Goal: Information Seeking & Learning: Learn about a topic

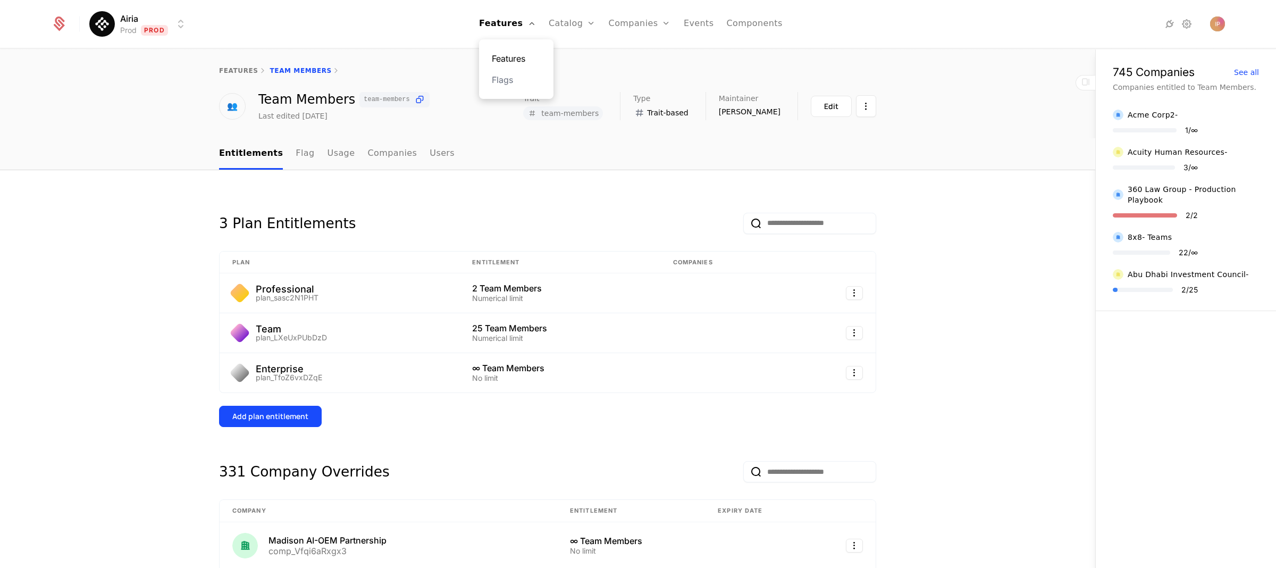
click at [520, 53] on link "Features" at bounding box center [516, 58] width 49 height 13
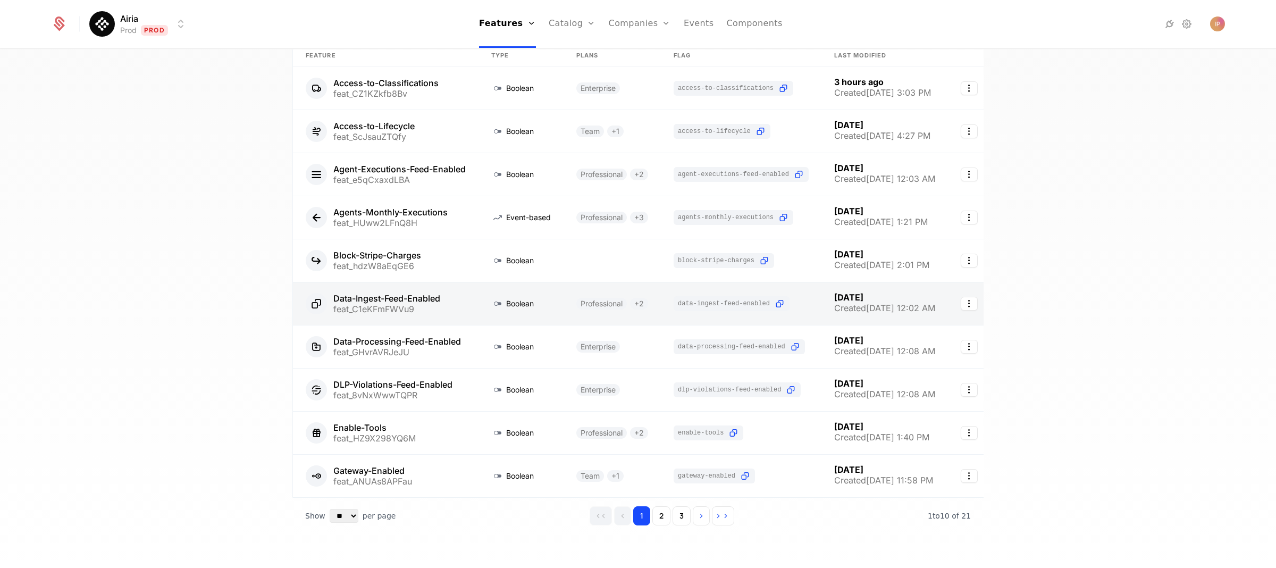
scroll to position [111, 0]
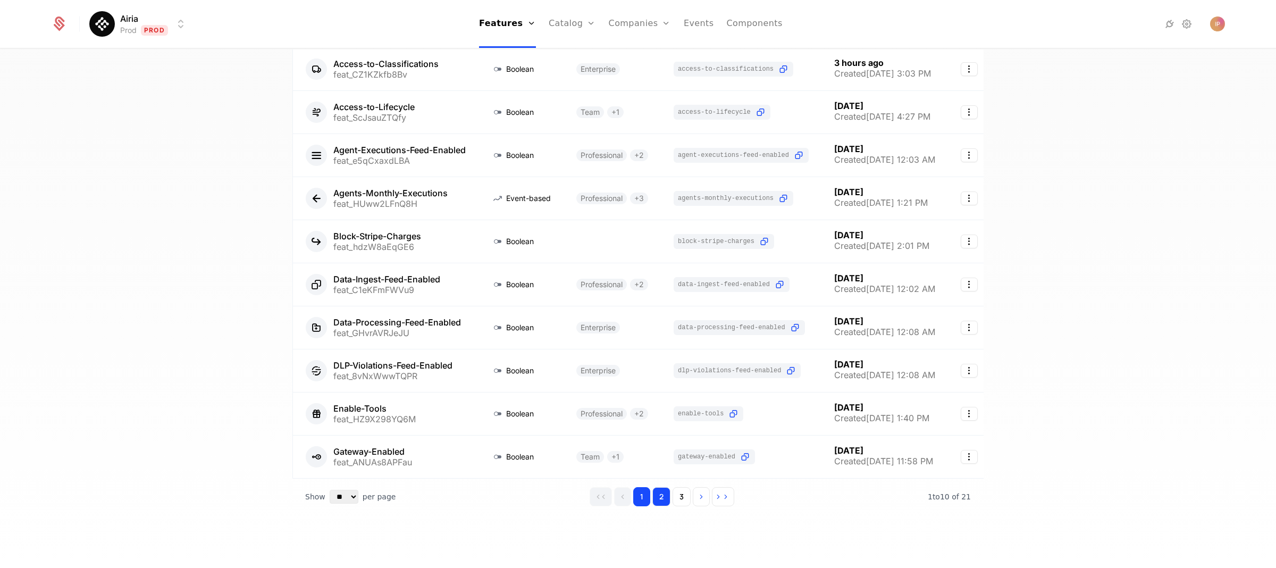
click at [660, 500] on button "2" at bounding box center [661, 496] width 18 height 19
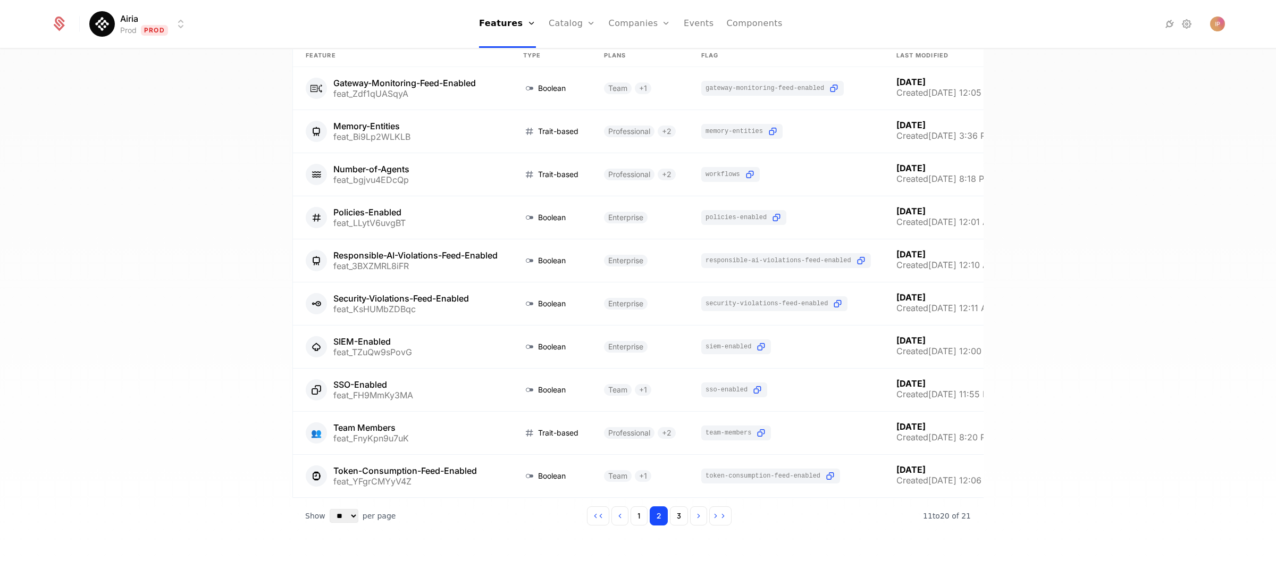
scroll to position [111, 0]
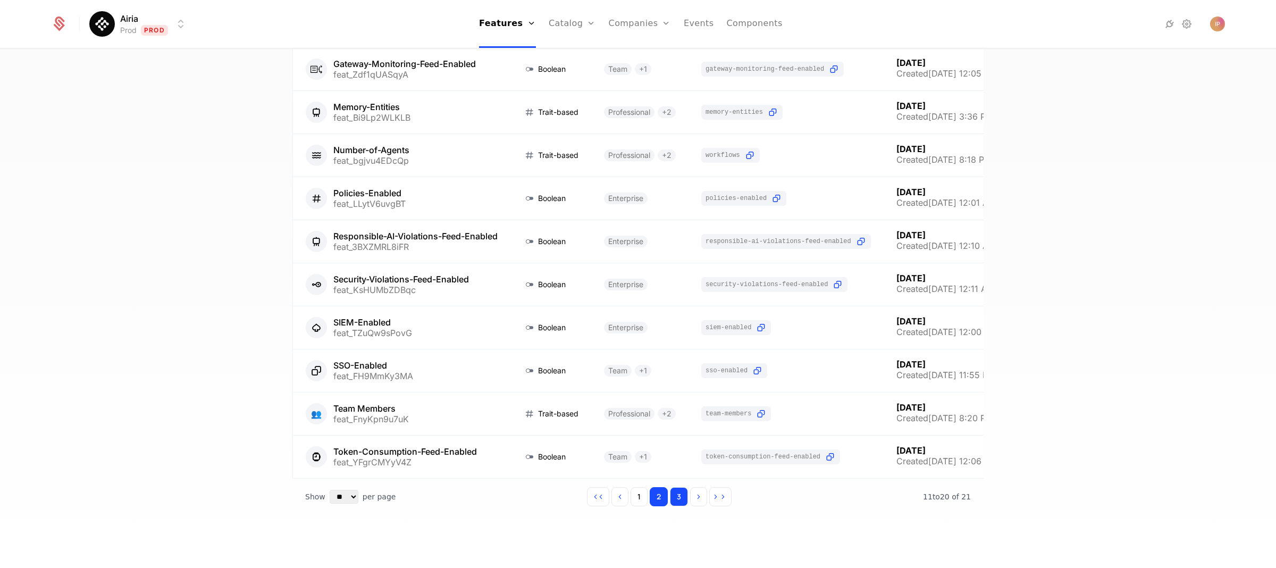
click at [675, 500] on button "3" at bounding box center [679, 496] width 18 height 19
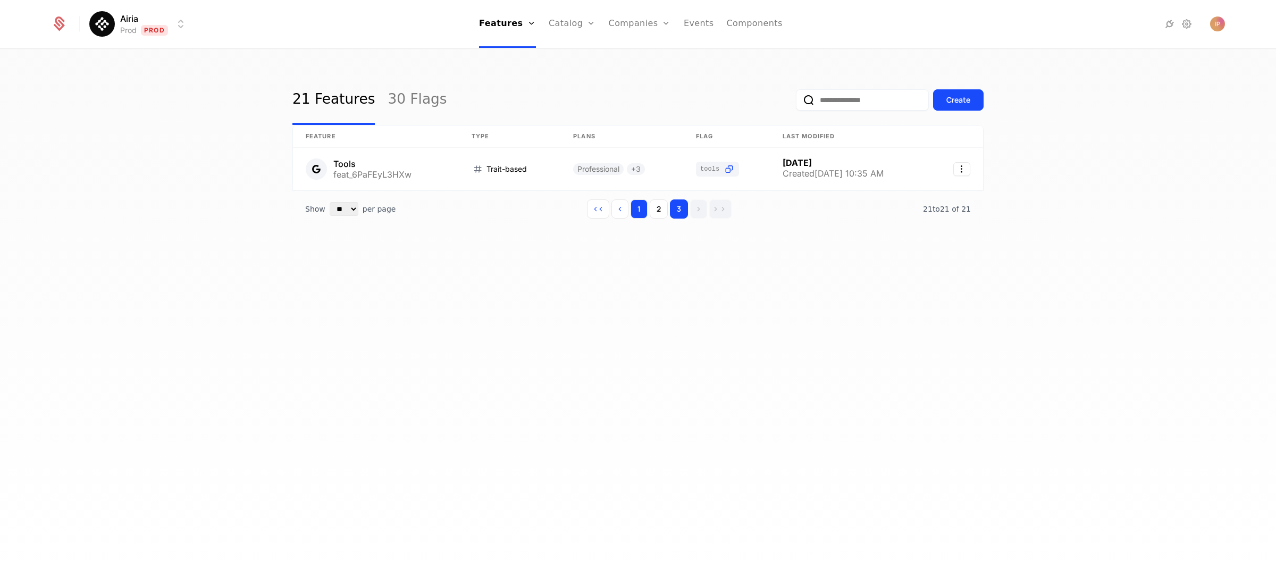
click at [639, 214] on button "1" at bounding box center [639, 208] width 17 height 19
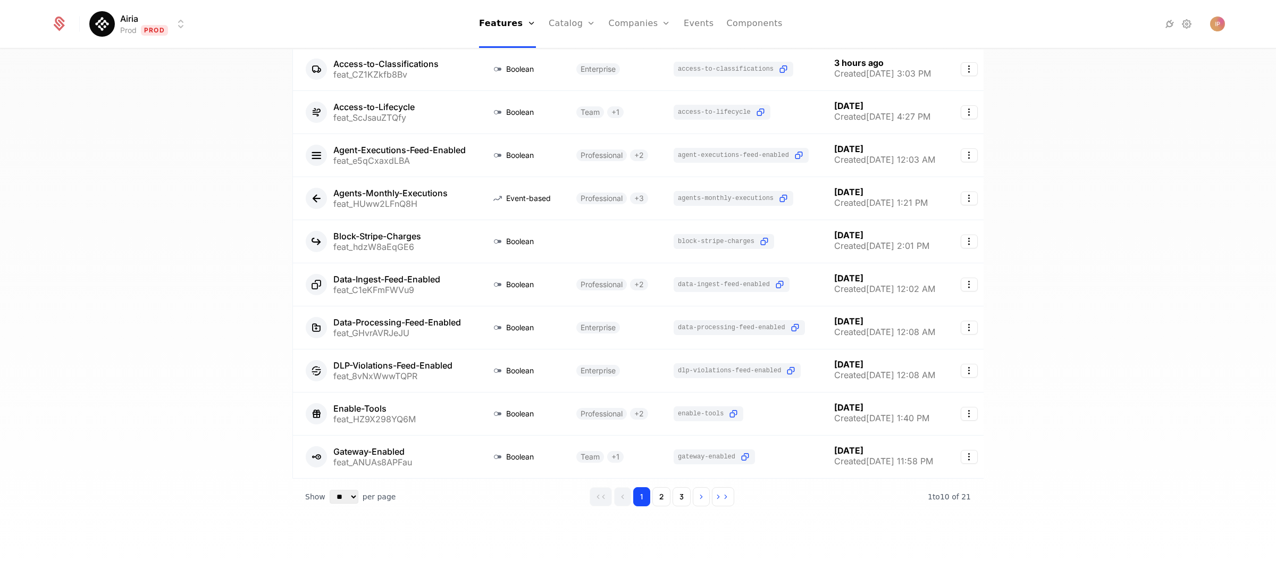
scroll to position [111, 0]
click at [652, 499] on button "2" at bounding box center [661, 496] width 18 height 19
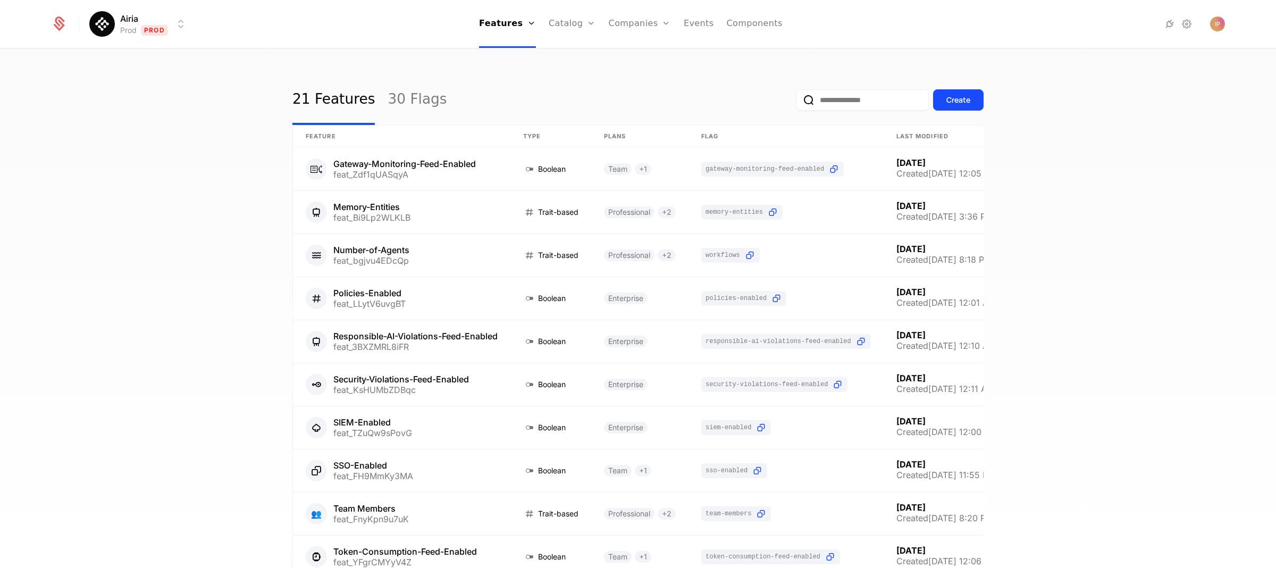
click at [831, 102] on input "email" at bounding box center [862, 99] width 133 height 21
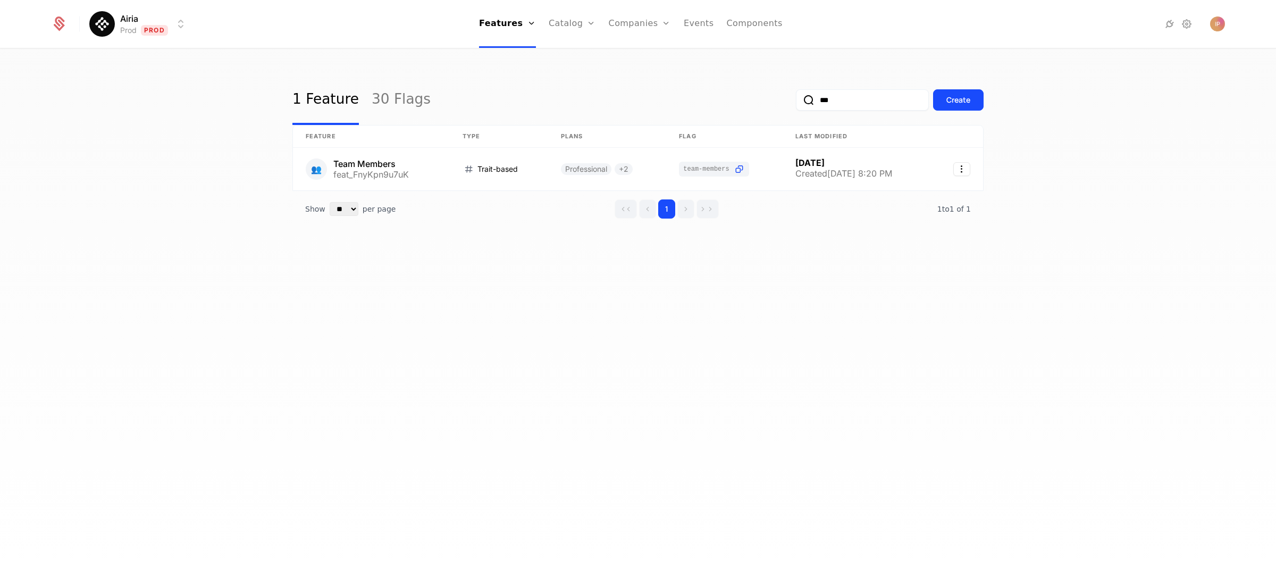
type input "****"
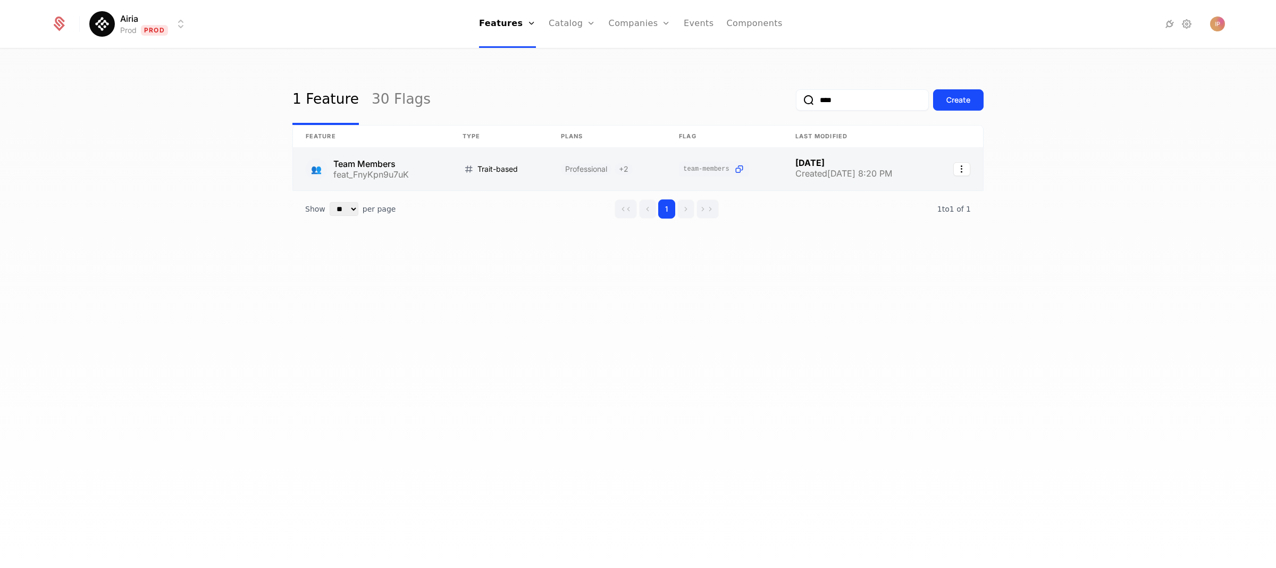
click at [403, 168] on link at bounding box center [371, 169] width 157 height 43
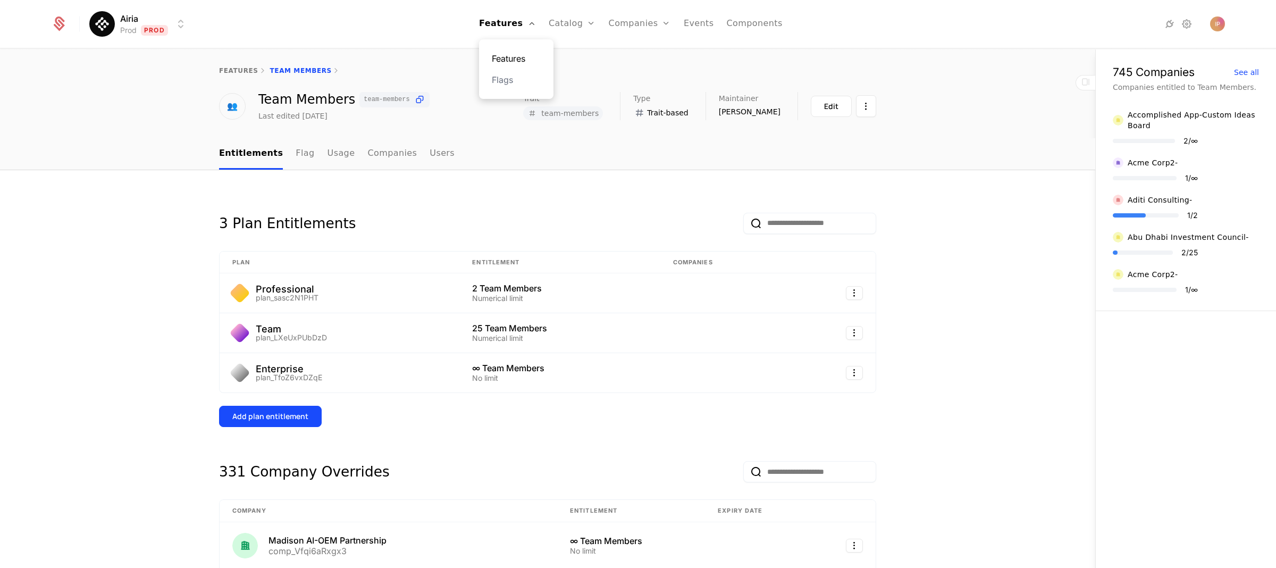
click at [516, 52] on link "Features" at bounding box center [516, 58] width 49 height 13
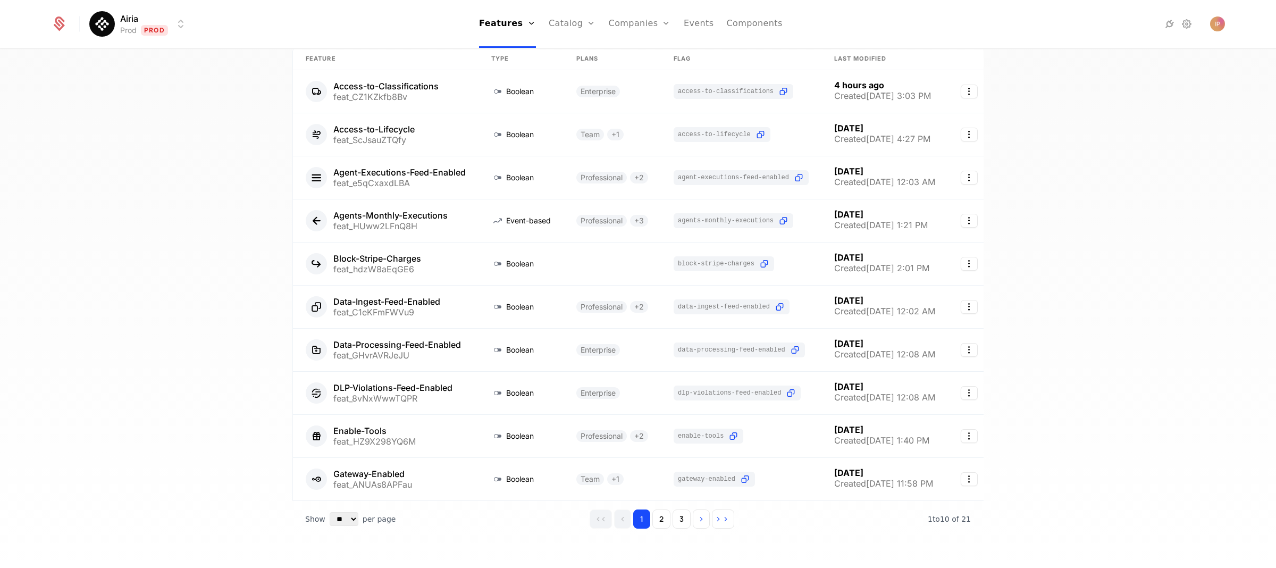
scroll to position [110, 0]
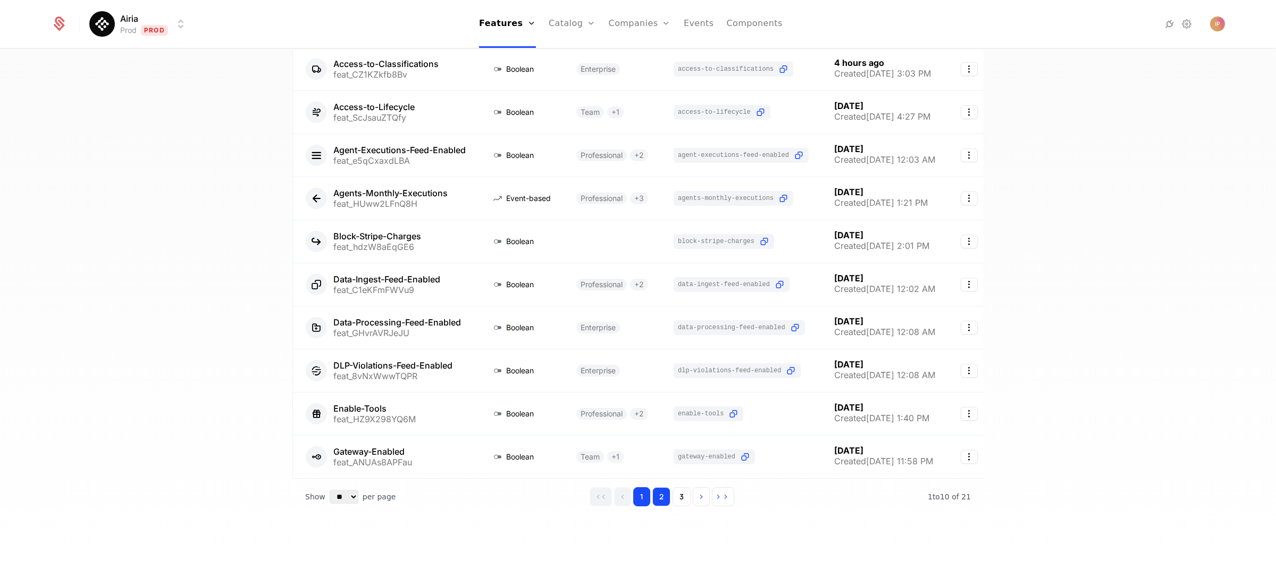
click at [658, 502] on button "2" at bounding box center [661, 496] width 18 height 19
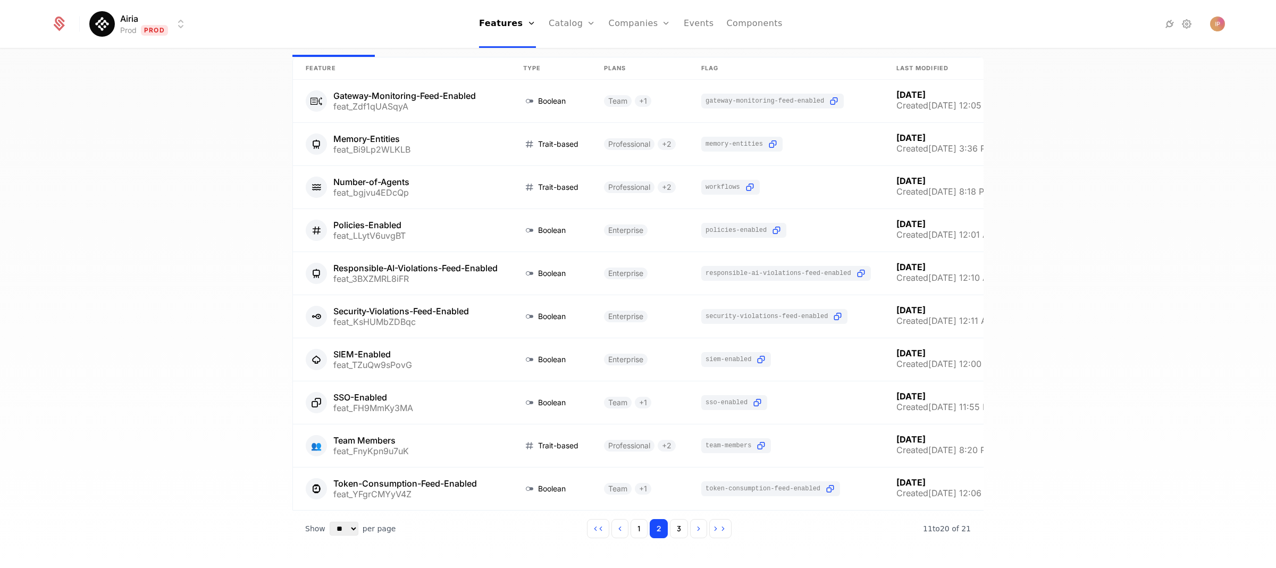
scroll to position [111, 0]
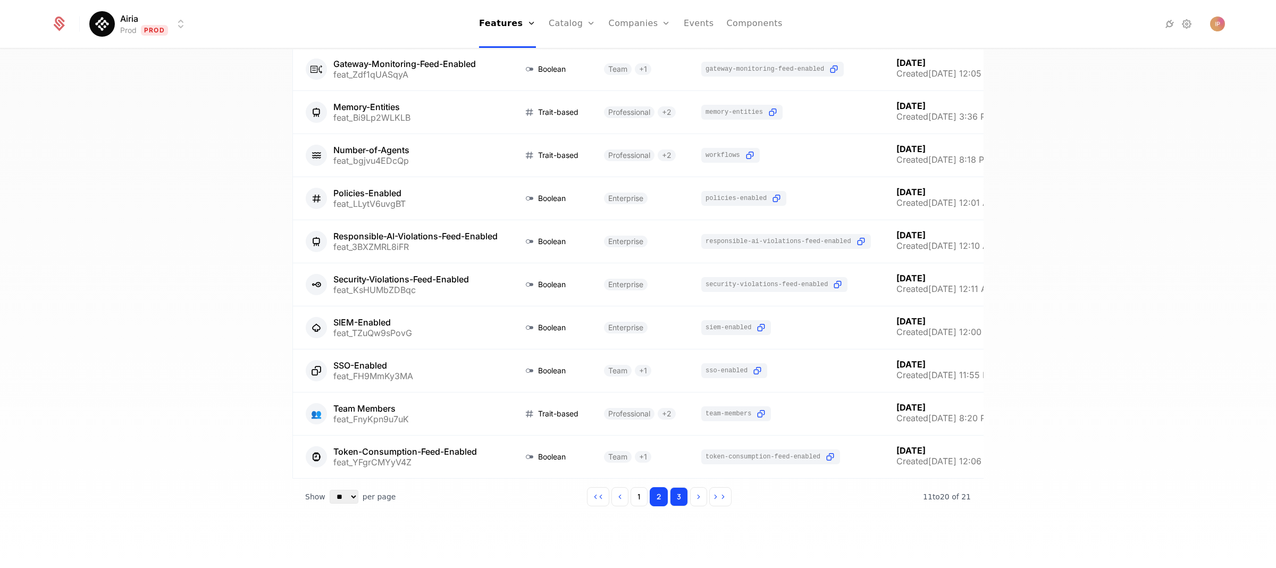
click at [674, 501] on button "3" at bounding box center [679, 496] width 18 height 19
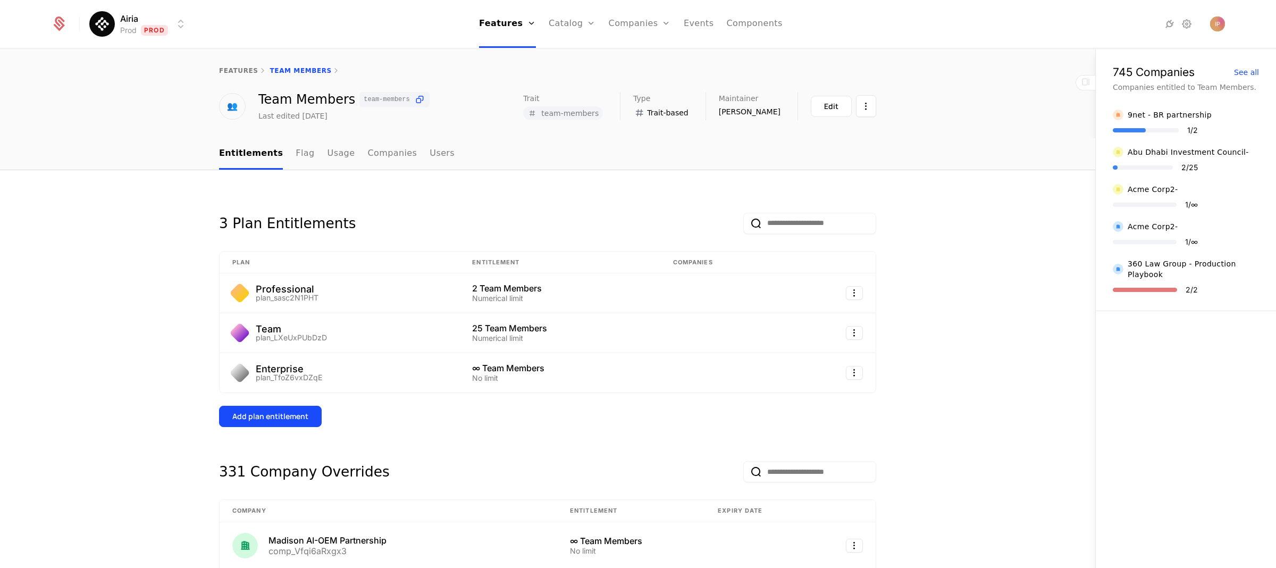
click at [154, 24] on html "Airia Prod Prod Features Features Flags Catalog Plans Add Ons Configuration Com…" at bounding box center [638, 284] width 1276 height 568
click at [133, 31] on html "Airia Prod Prod Features Features Flags Catalog Plans Add Ons Configuration Com…" at bounding box center [638, 284] width 1276 height 568
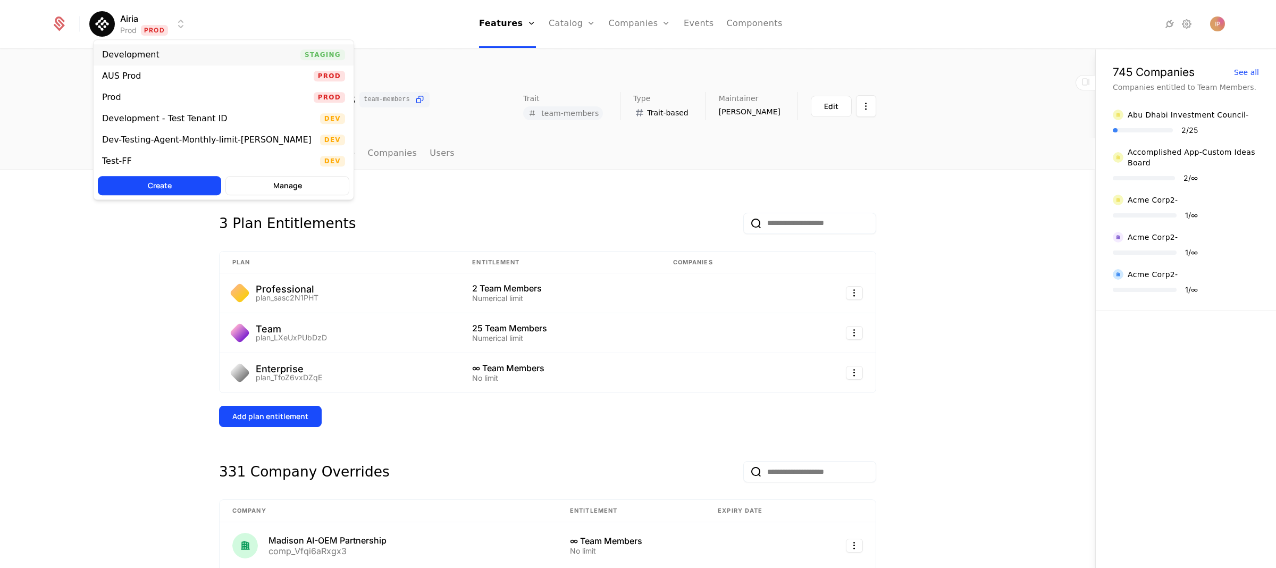
click at [132, 51] on div "Development" at bounding box center [130, 55] width 57 height 9
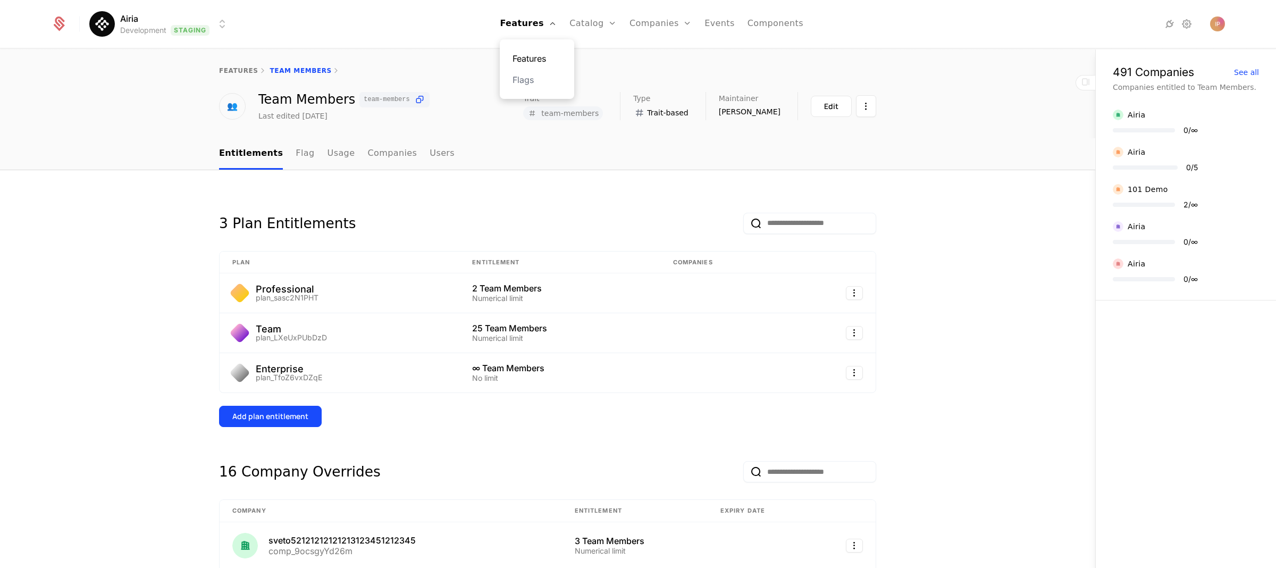
click at [545, 55] on link "Features" at bounding box center [537, 58] width 49 height 13
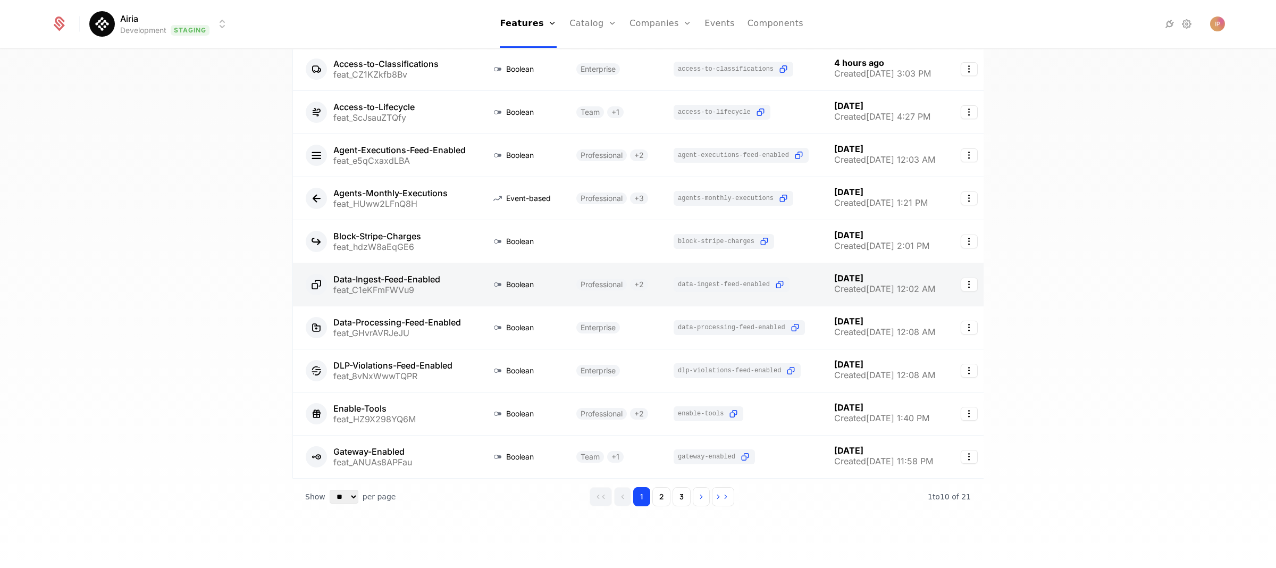
scroll to position [111, 0]
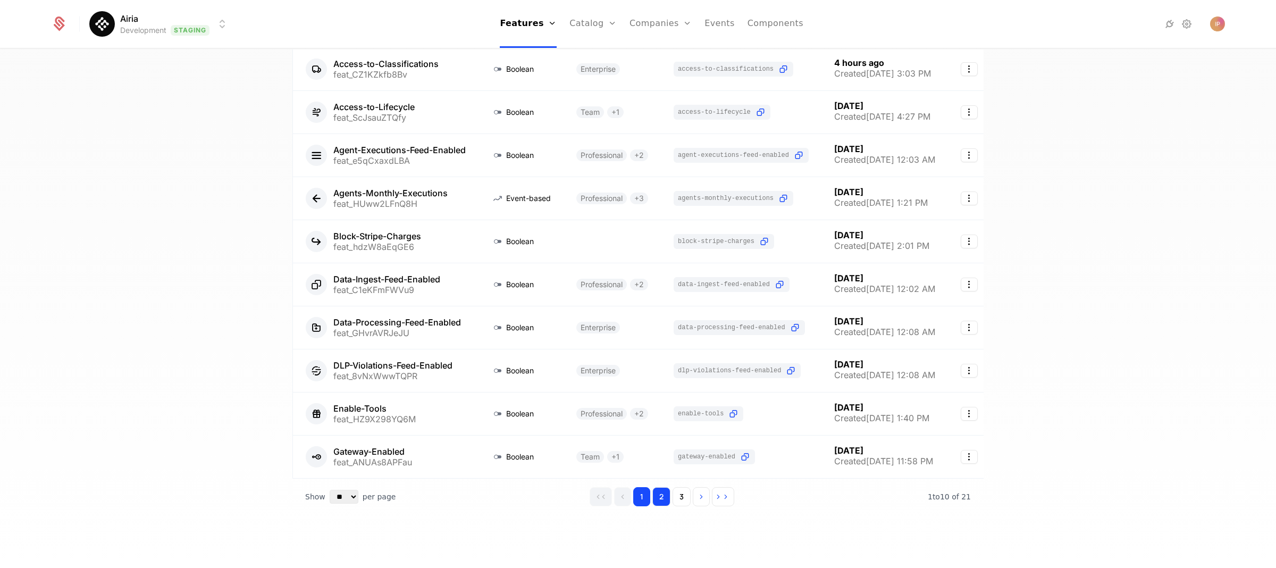
click at [652, 497] on button "2" at bounding box center [661, 496] width 18 height 19
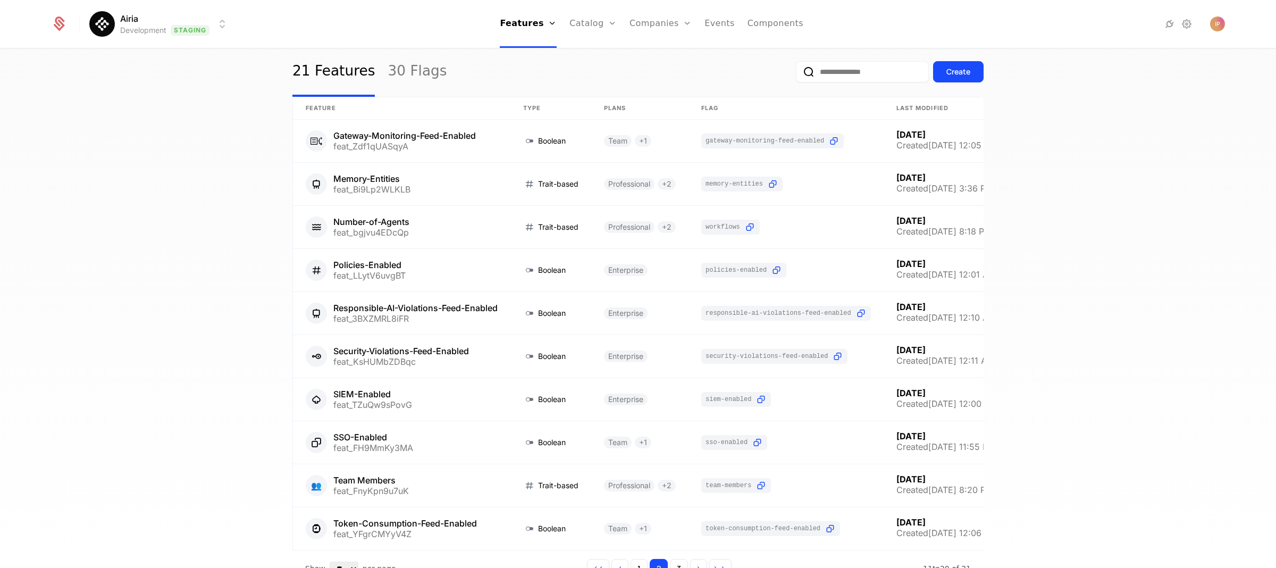
scroll to position [111, 0]
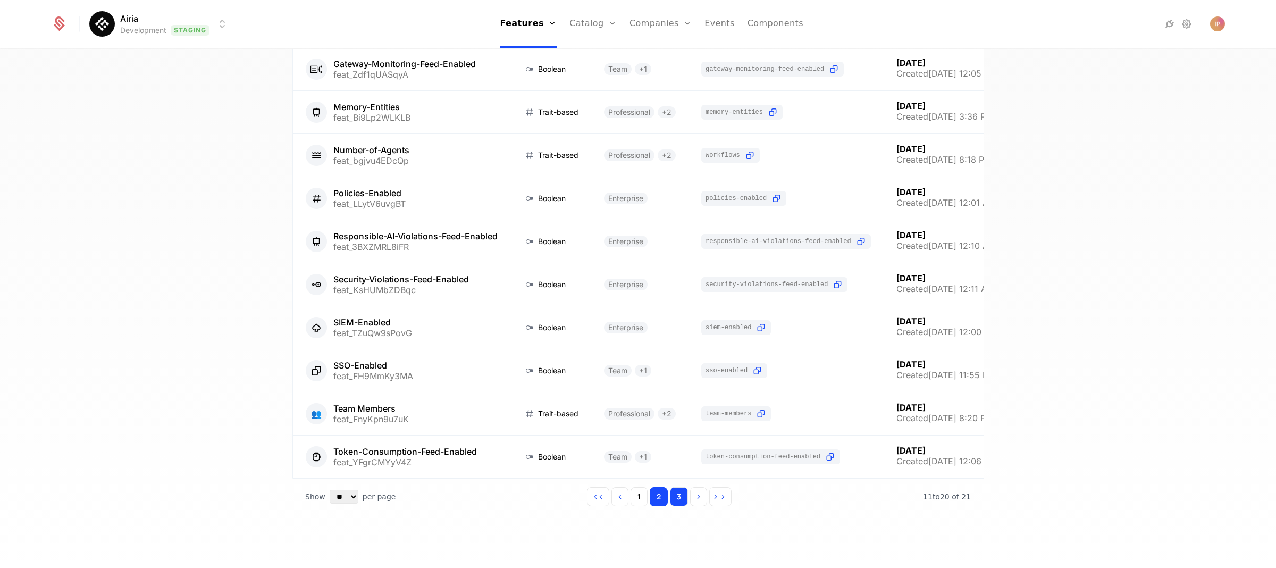
click at [670, 504] on button "3" at bounding box center [679, 496] width 18 height 19
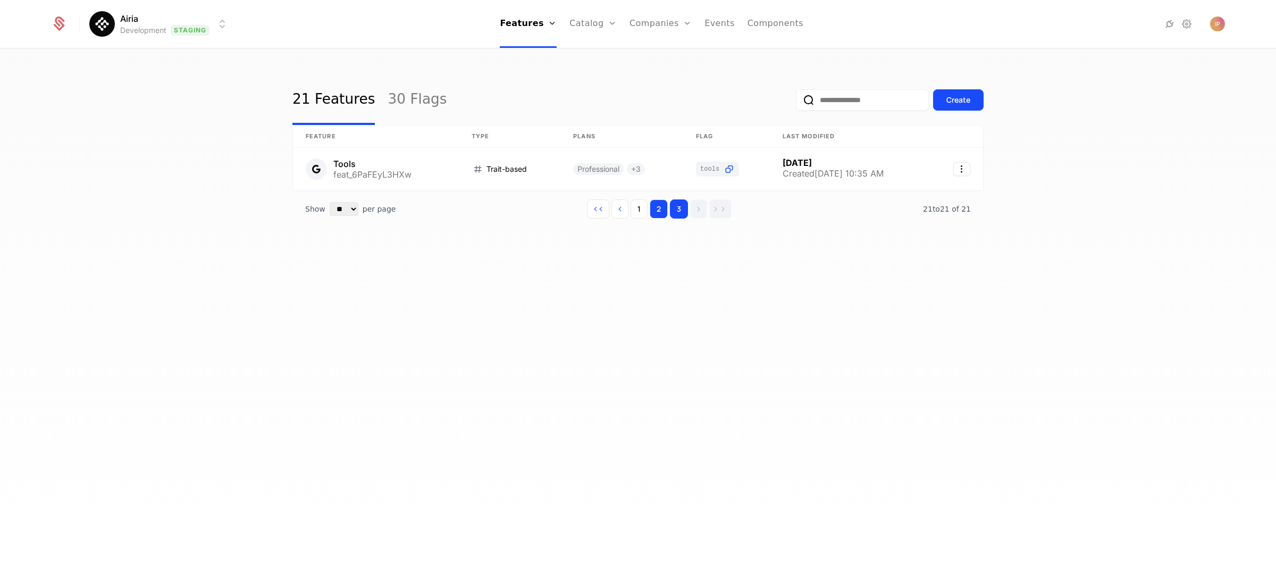
click at [660, 214] on button "2" at bounding box center [659, 208] width 18 height 19
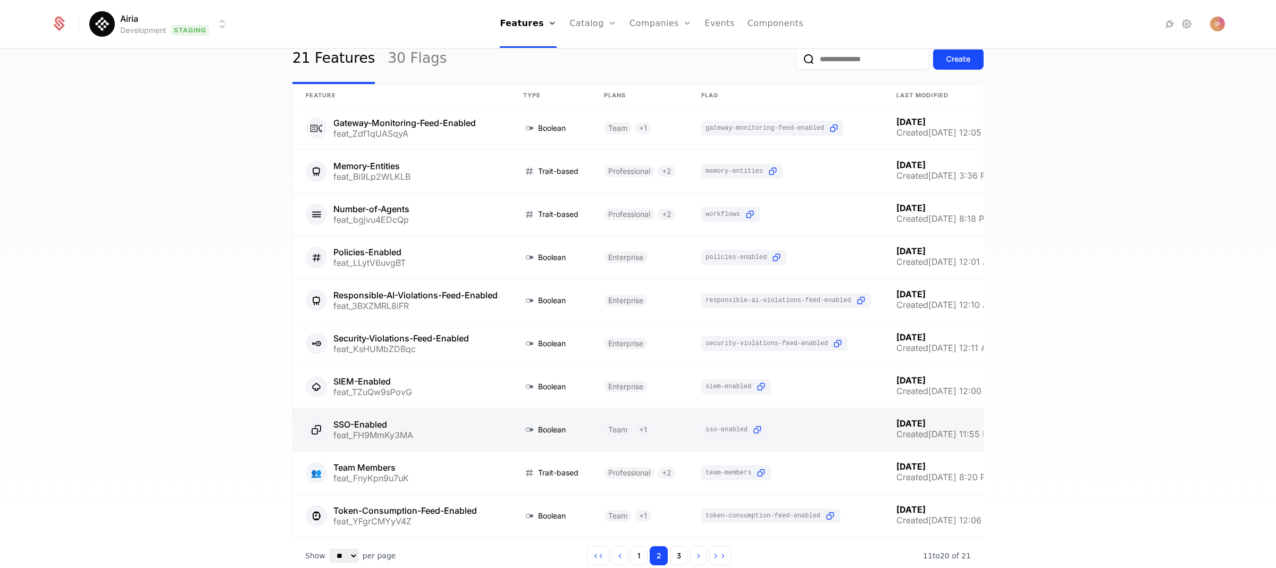
scroll to position [80, 0]
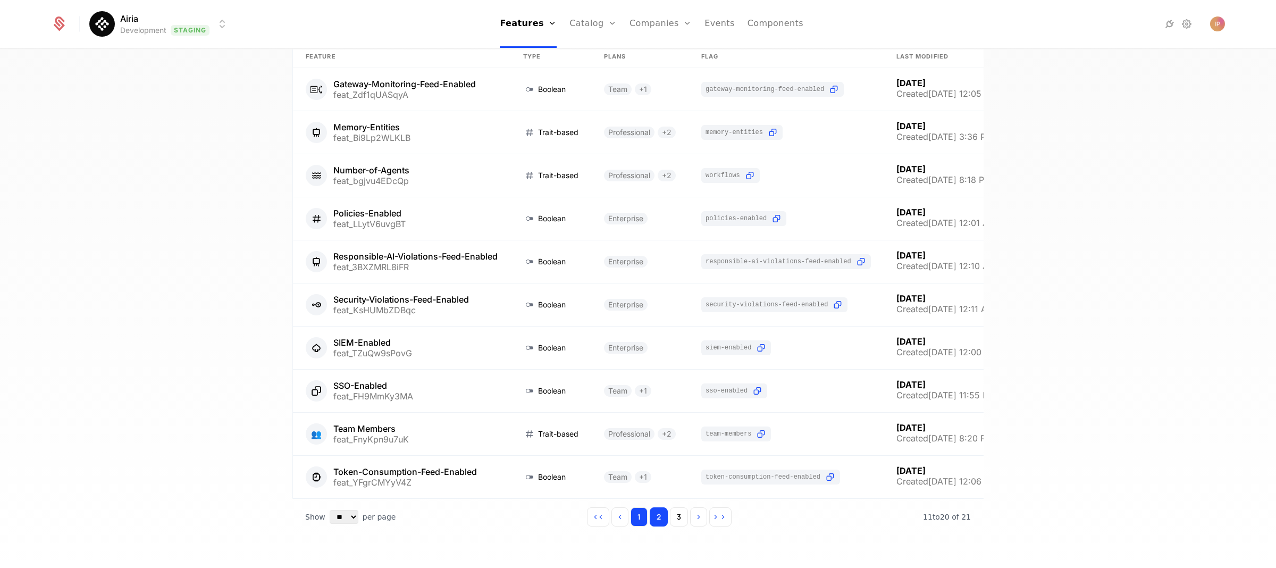
click at [631, 526] on button "1" at bounding box center [639, 516] width 17 height 19
